Goal: Entertainment & Leisure: Browse casually

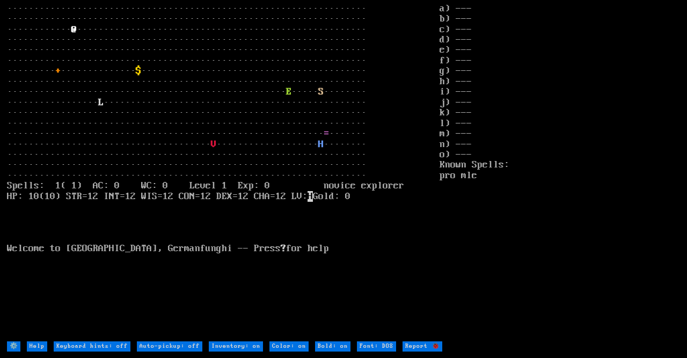
click at [196, 97] on larn "··································································· ···········…" at bounding box center [223, 172] width 433 height 337
